Goal: Task Accomplishment & Management: Manage account settings

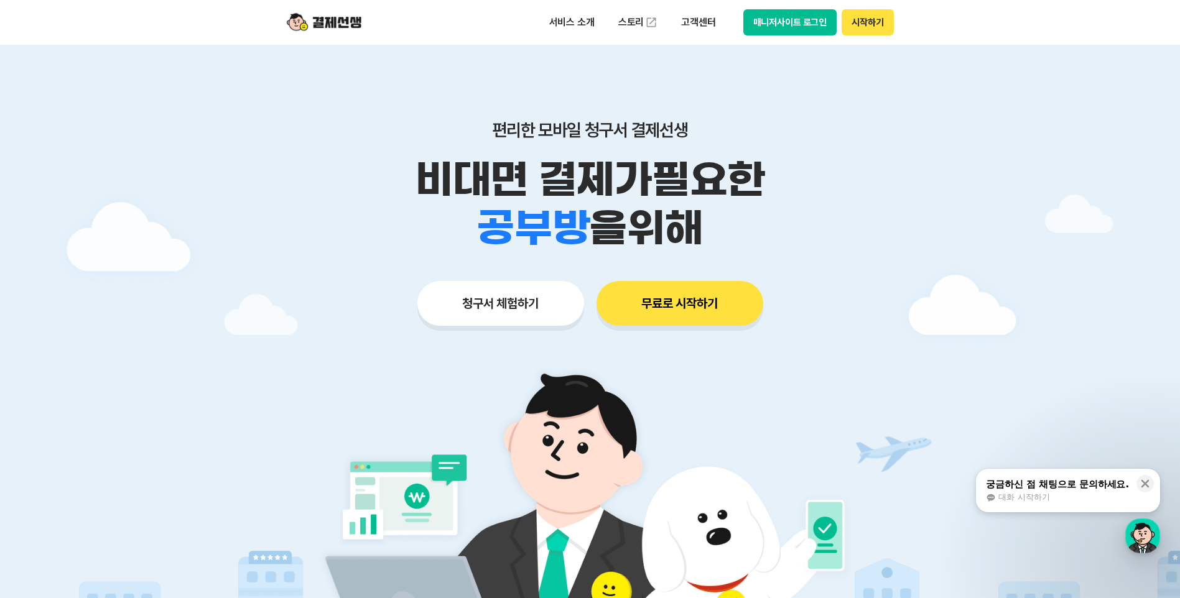
click at [768, 24] on button "매니저사이트 로그인" at bounding box center [790, 22] width 94 height 26
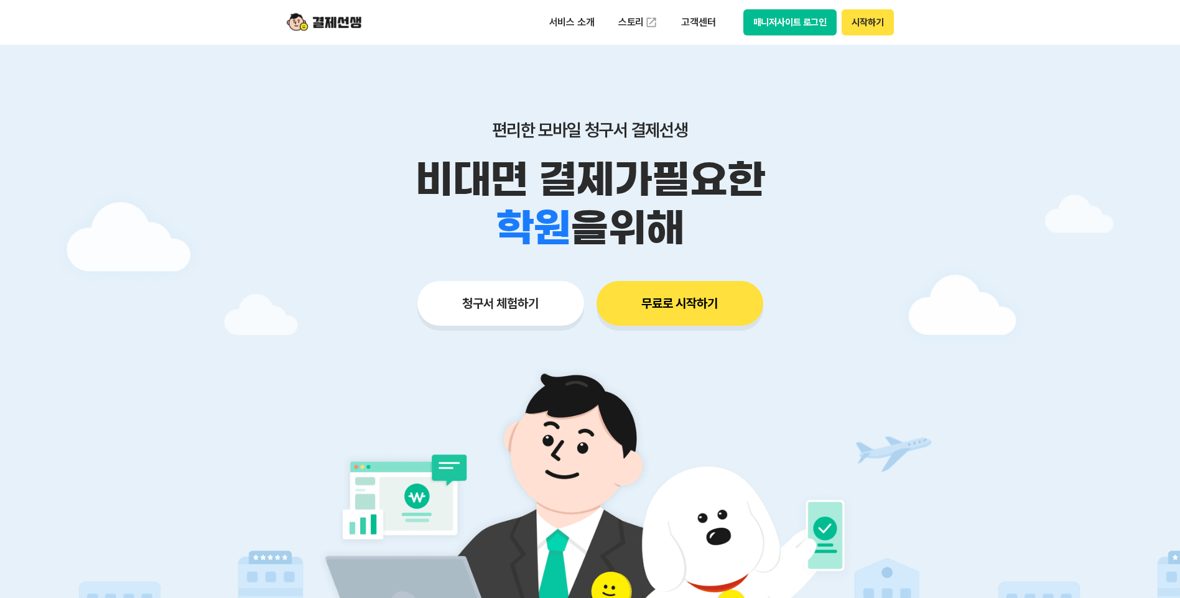
click at [795, 24] on button "매니저사이트 로그인" at bounding box center [790, 22] width 94 height 26
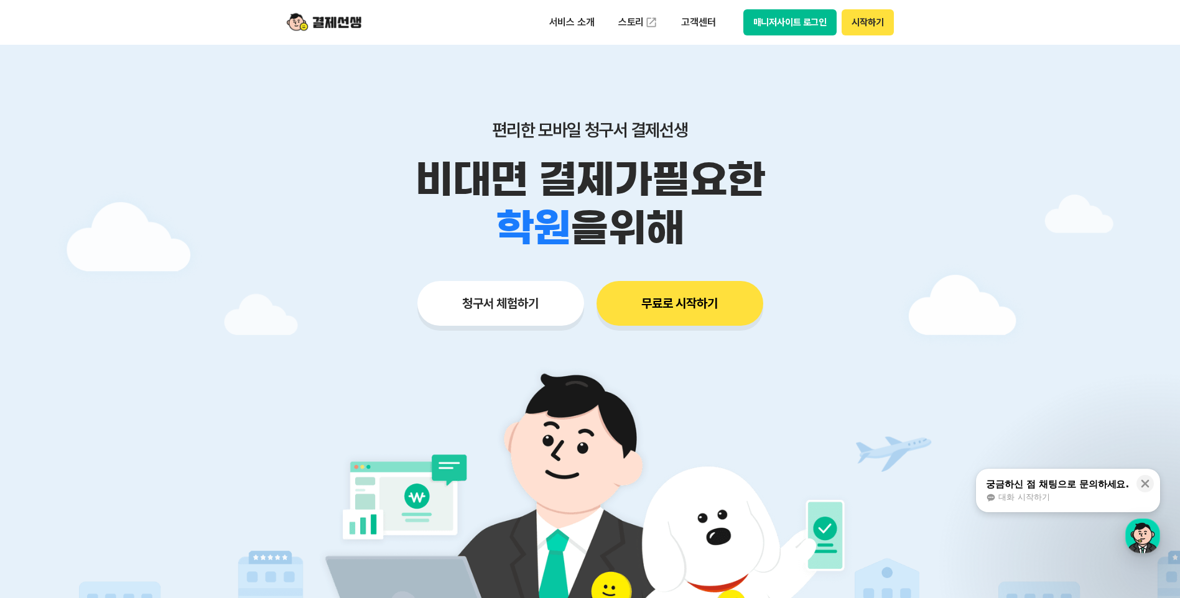
click at [789, 17] on button "매니저사이트 로그인" at bounding box center [790, 22] width 94 height 26
